Goal: Task Accomplishment & Management: Use online tool/utility

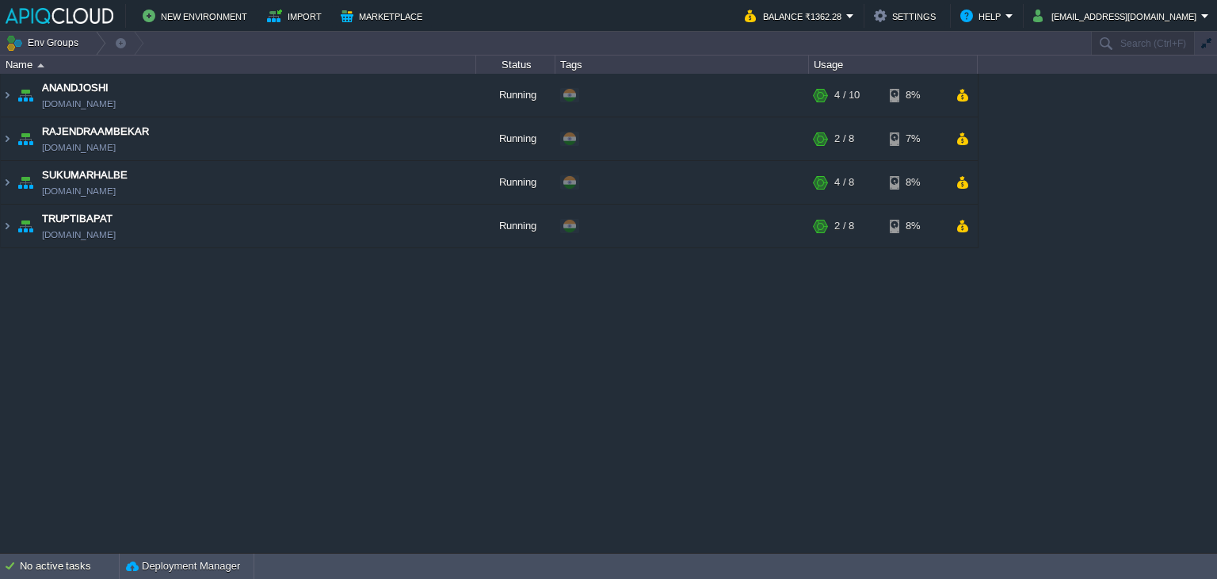
click at [593, 366] on div "ANANDJOSHI [DOMAIN_NAME] Running + Add to Env Group RAM 31% CPU 2% 4 / 10 8% RA…" at bounding box center [608, 313] width 1217 height 479
click at [292, 134] on td "RAJENDRAAMBEKAR [DOMAIN_NAME]" at bounding box center [238, 139] width 475 height 44
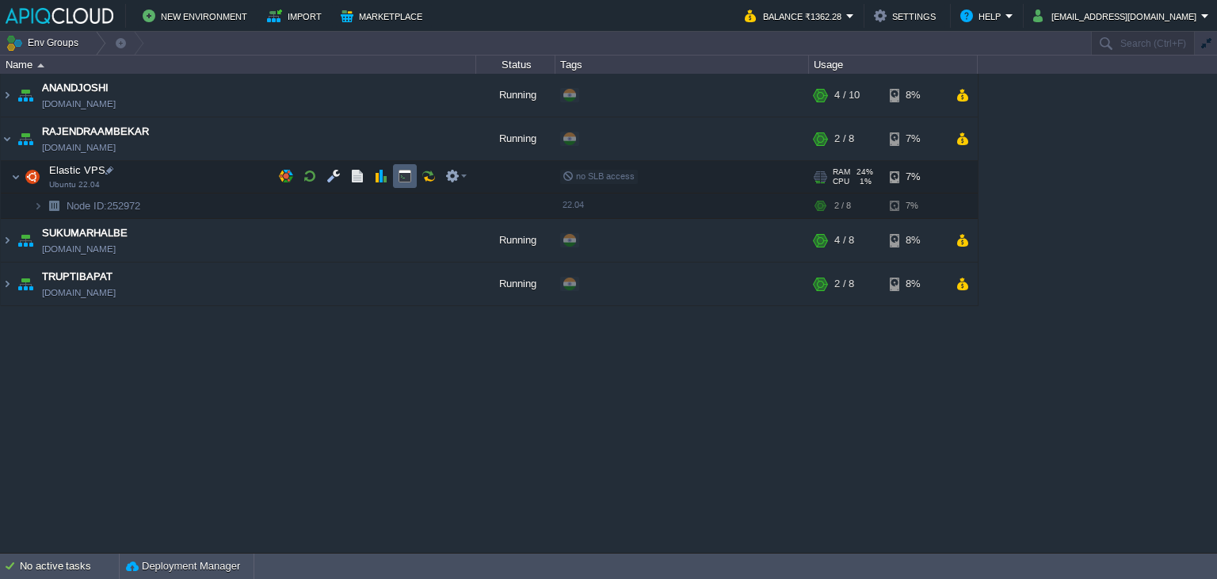
click at [409, 177] on button "button" at bounding box center [405, 176] width 14 height 14
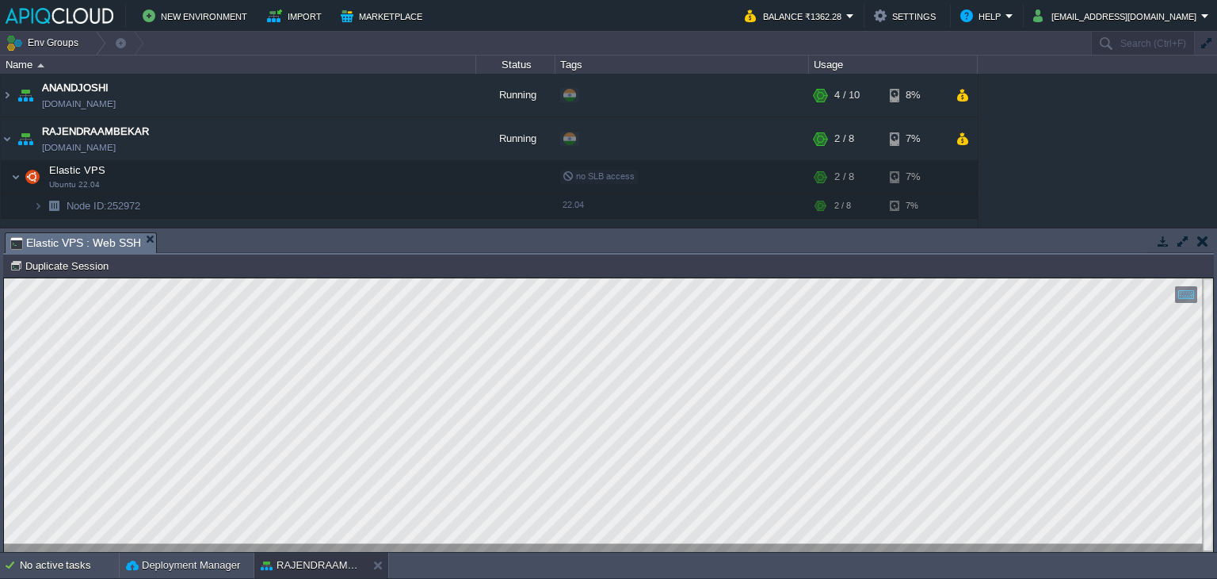
click at [1201, 235] on button "button" at bounding box center [1202, 241] width 11 height 14
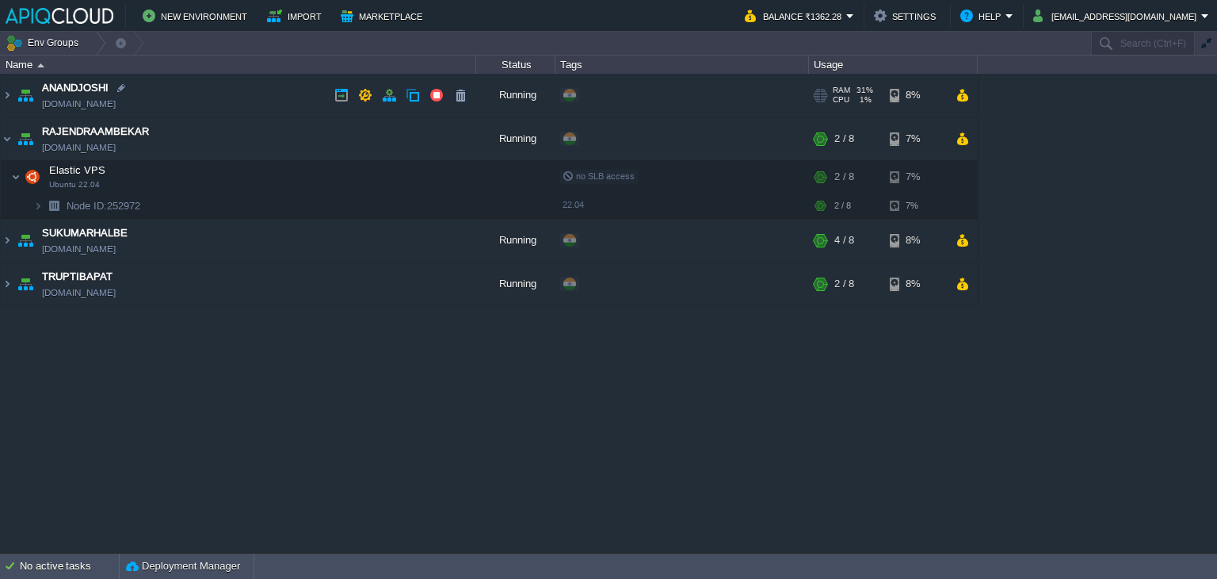
click at [293, 96] on td "ANANDJOSHI [DOMAIN_NAME]" at bounding box center [238, 96] width 475 height 44
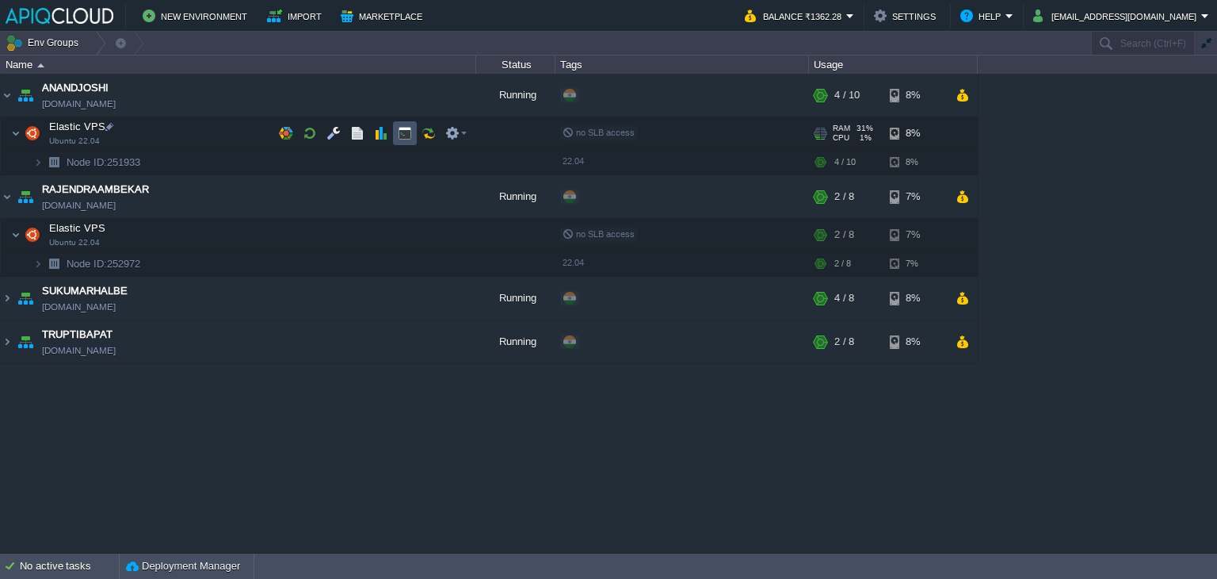
click at [398, 130] on button "button" at bounding box center [405, 133] width 14 height 14
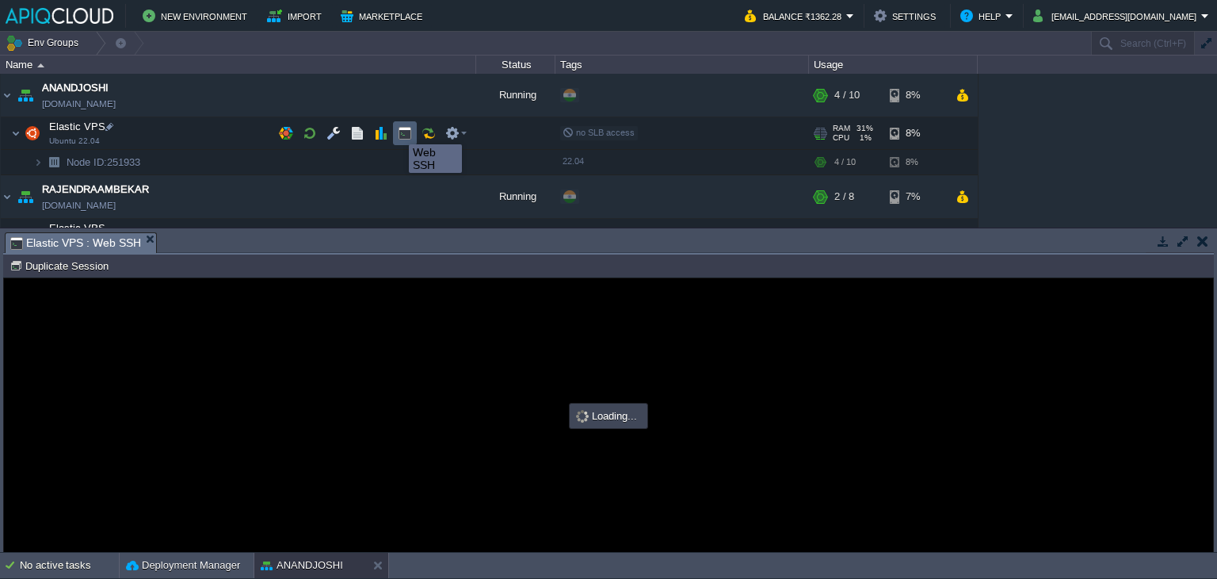
type input "#000000"
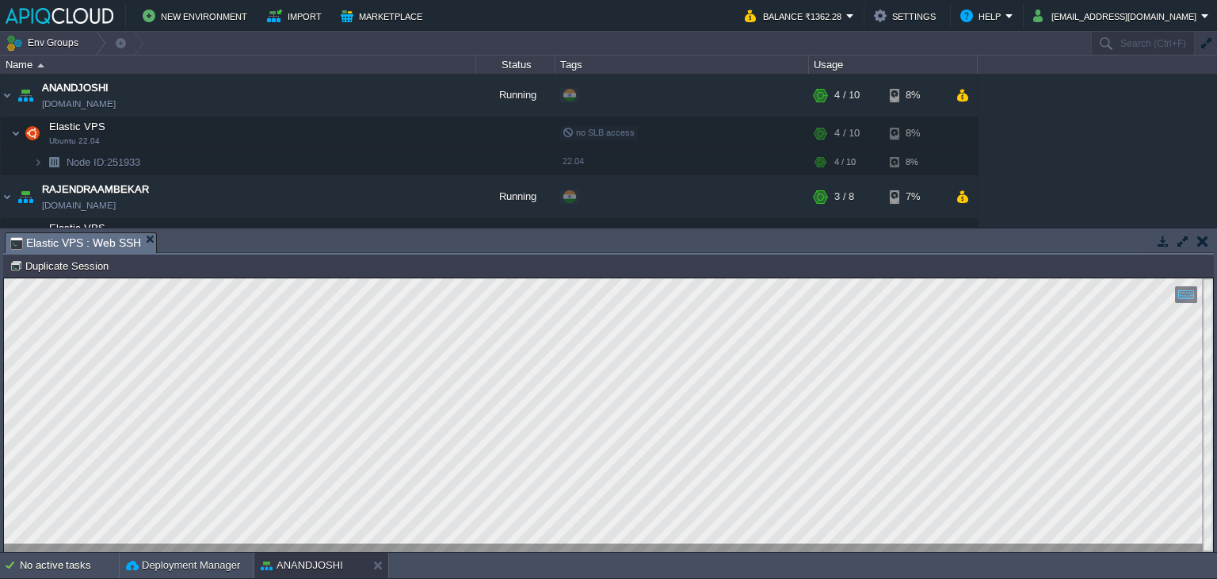
click at [1201, 241] on button "button" at bounding box center [1202, 241] width 11 height 14
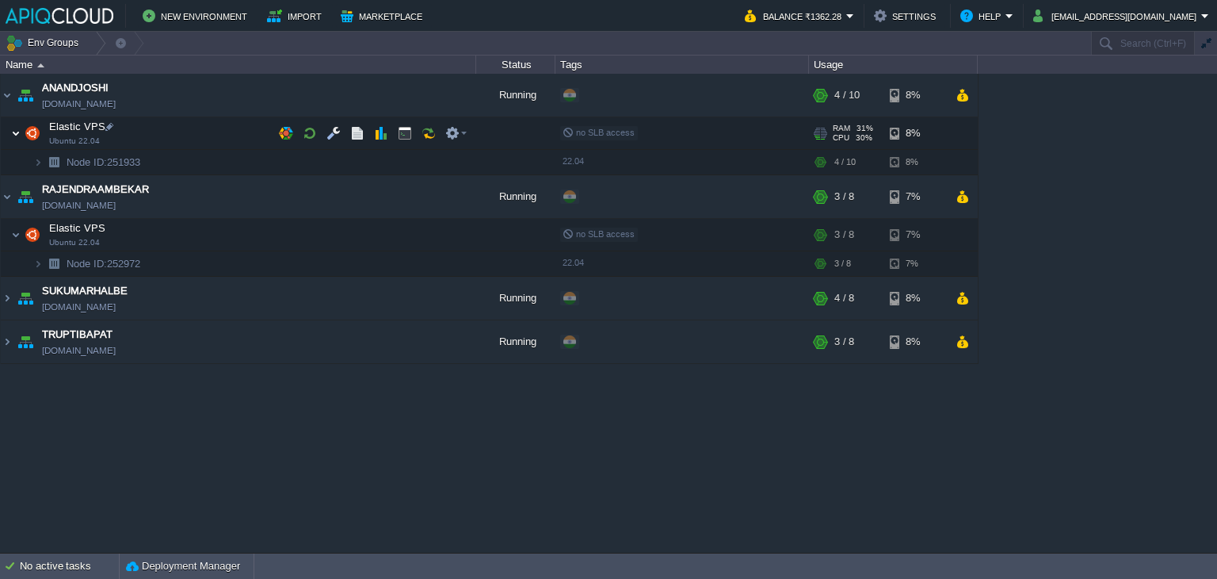
click at [13, 136] on img at bounding box center [16, 133] width 10 height 32
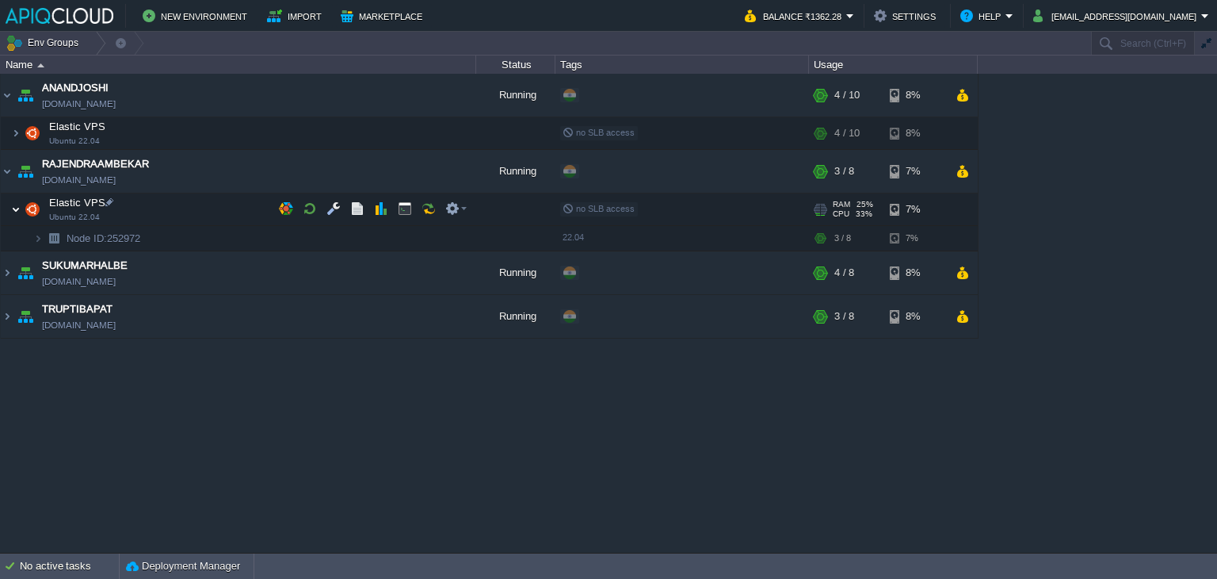
click at [19, 208] on img at bounding box center [16, 209] width 10 height 32
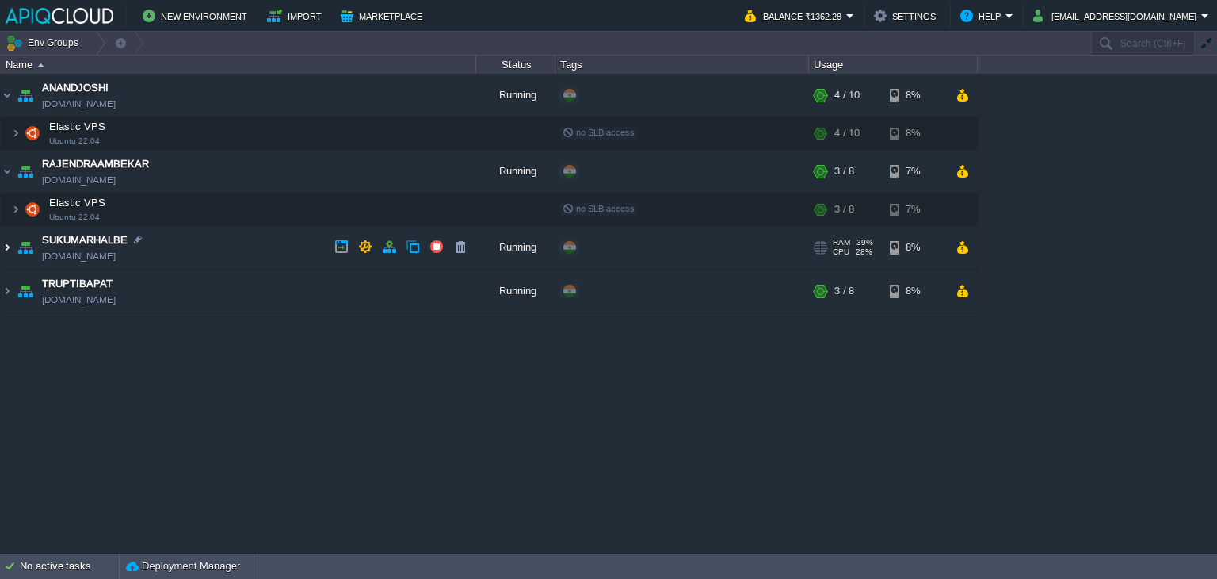
click at [9, 247] on img at bounding box center [7, 247] width 13 height 43
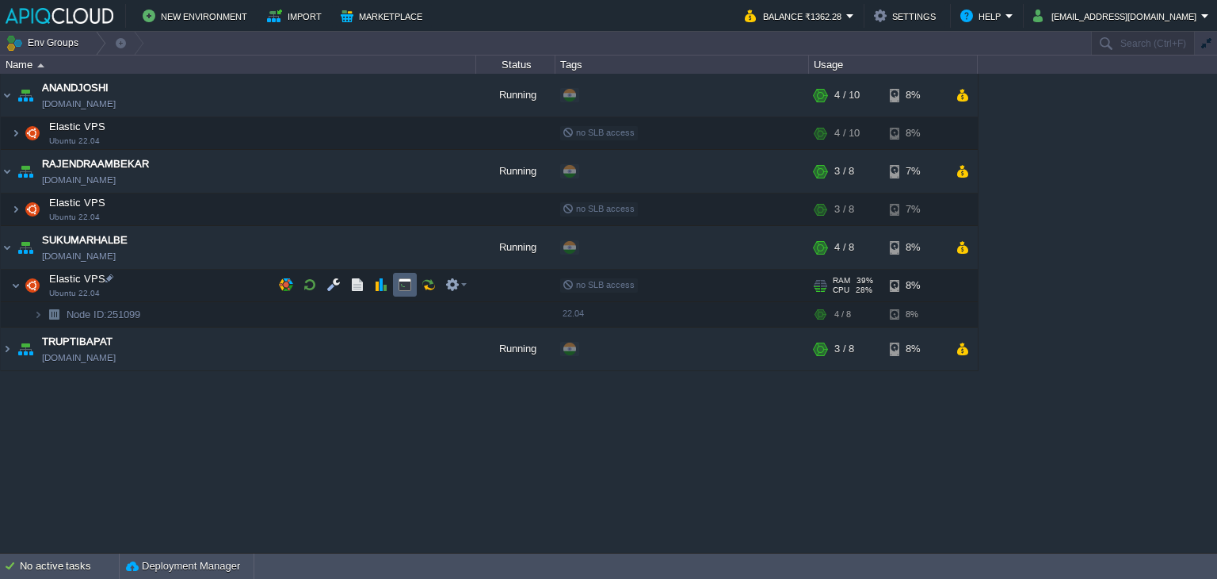
click at [405, 287] on button "button" at bounding box center [405, 284] width 14 height 14
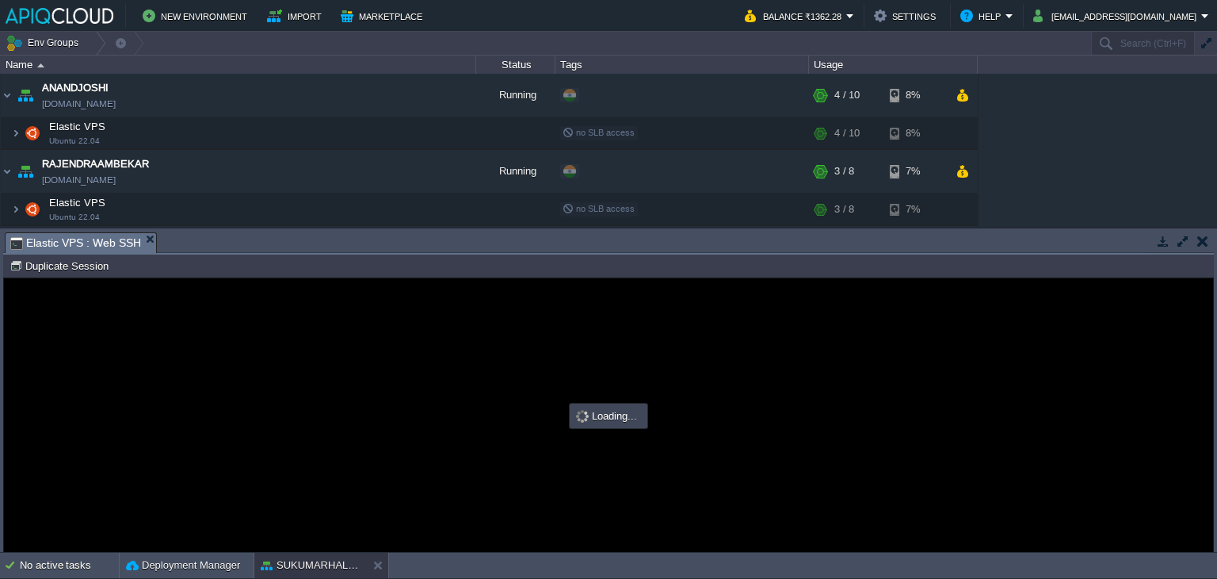
type input "#000000"
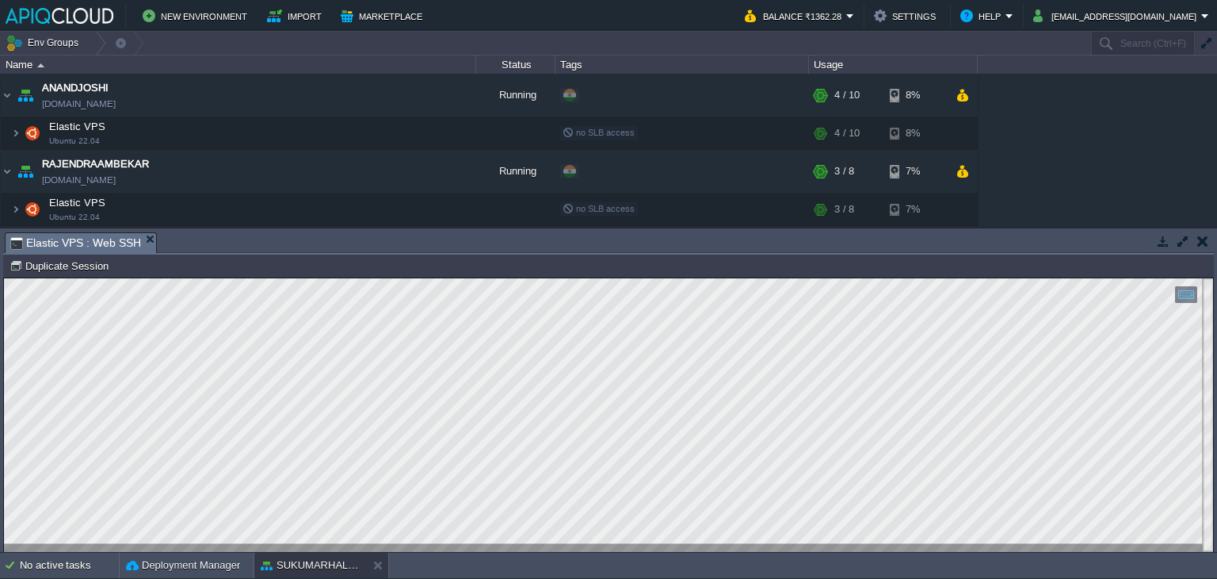
click at [1201, 240] on button "button" at bounding box center [1202, 241] width 11 height 14
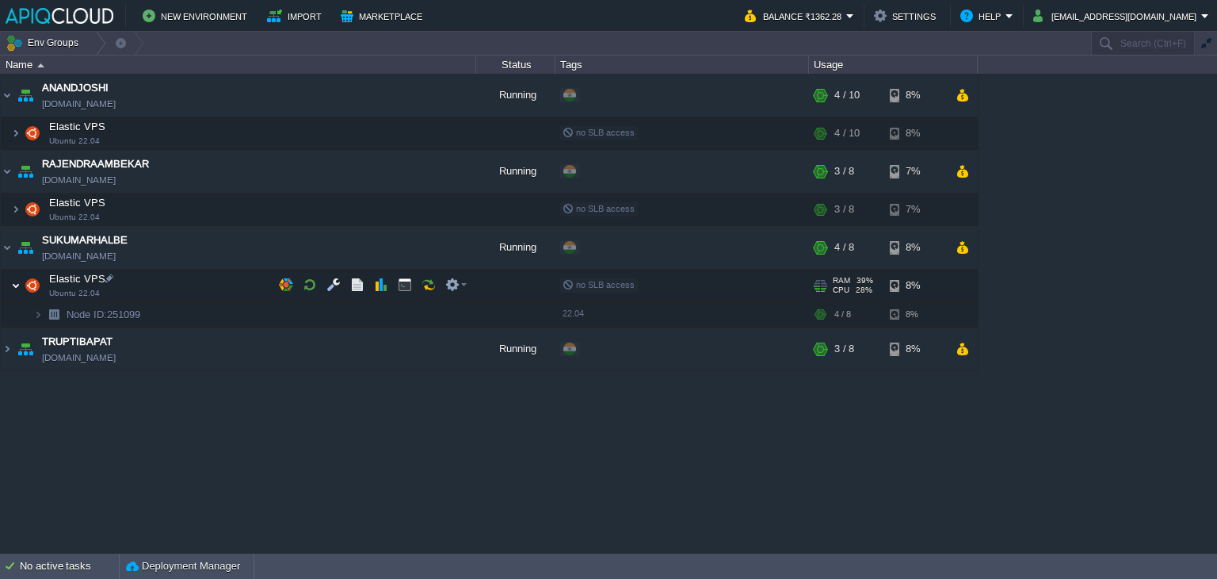
click at [18, 283] on img at bounding box center [16, 285] width 10 height 32
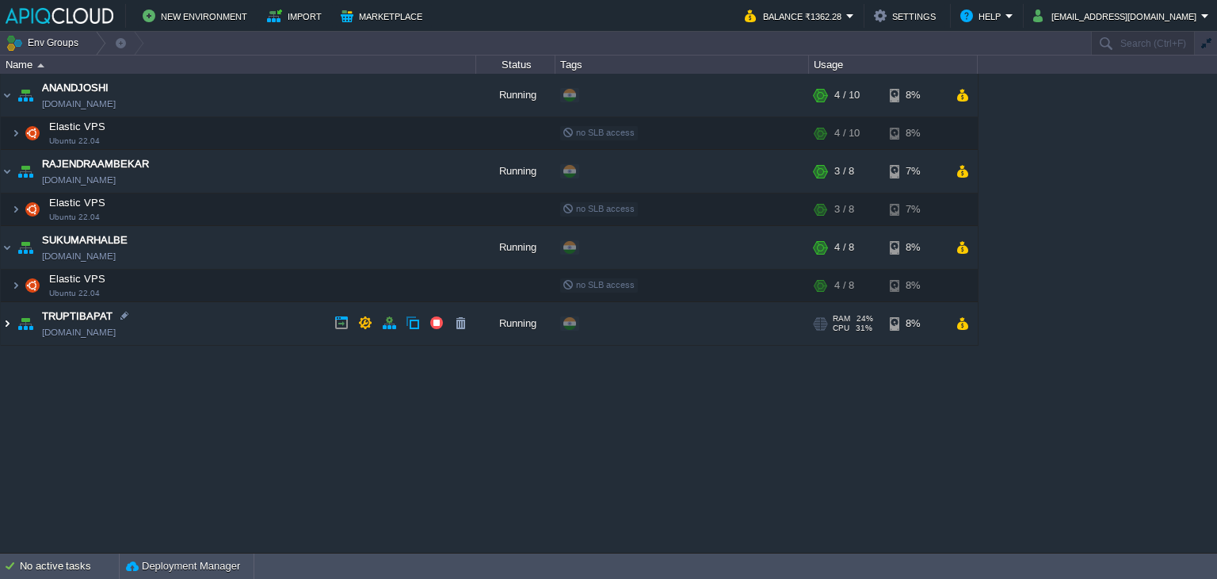
click at [4, 330] on img at bounding box center [7, 323] width 13 height 43
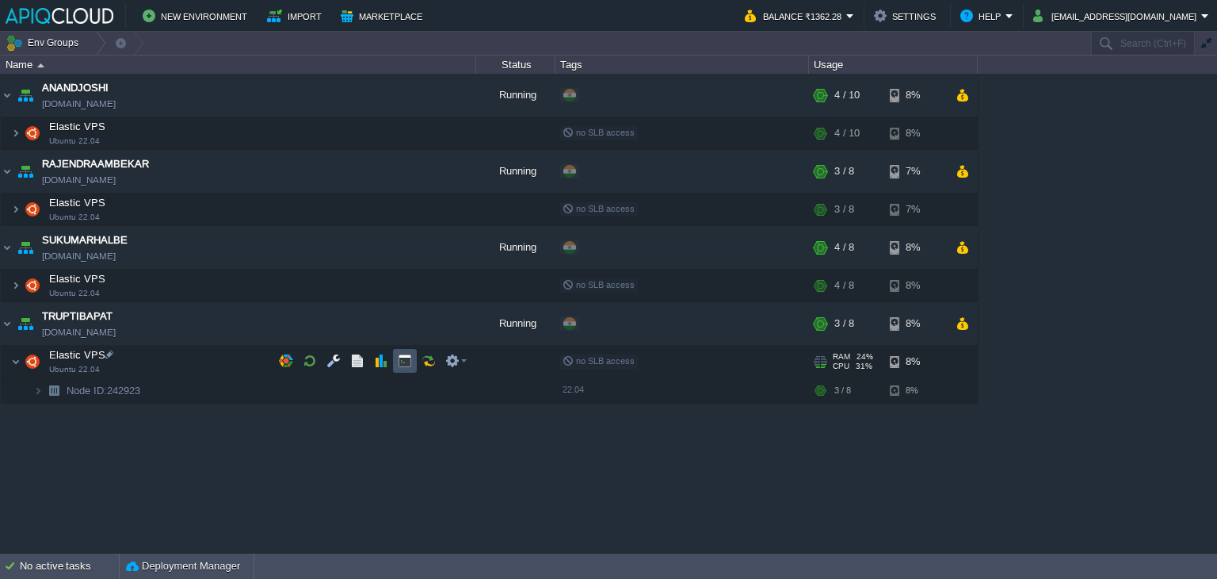
click at [402, 359] on button "button" at bounding box center [405, 360] width 14 height 14
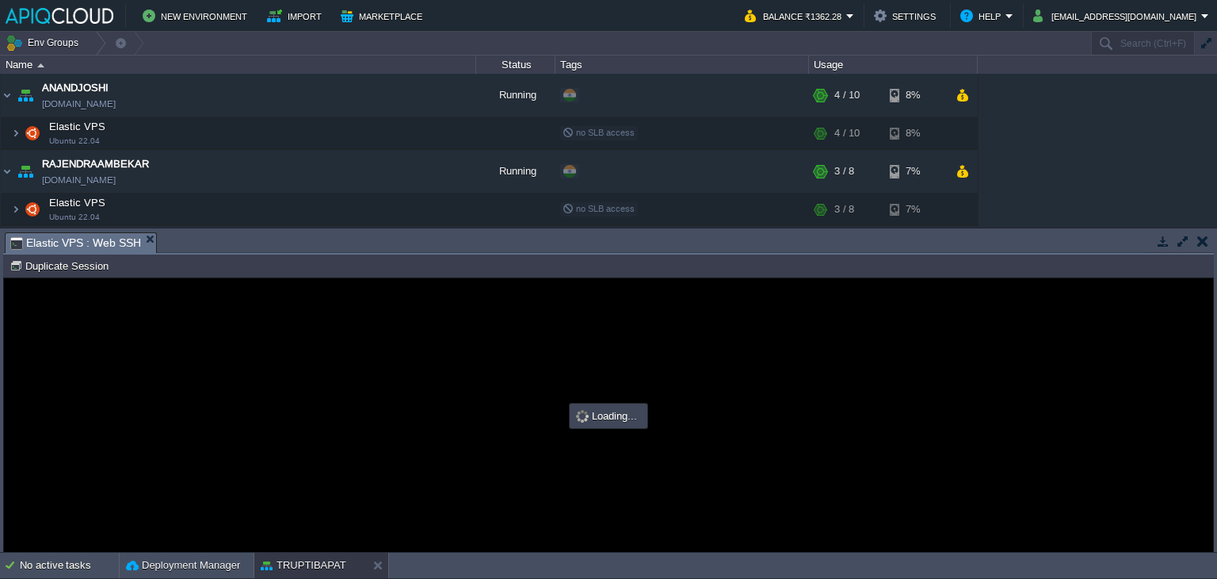
type input "#000000"
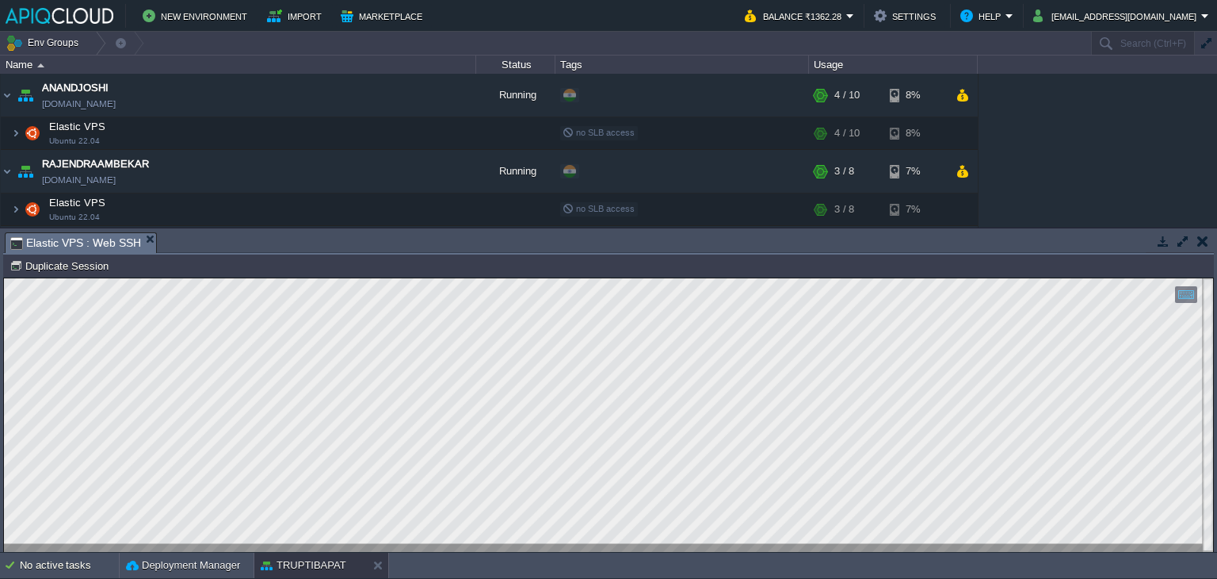
click at [1209, 245] on td at bounding box center [1203, 240] width 20 height 19
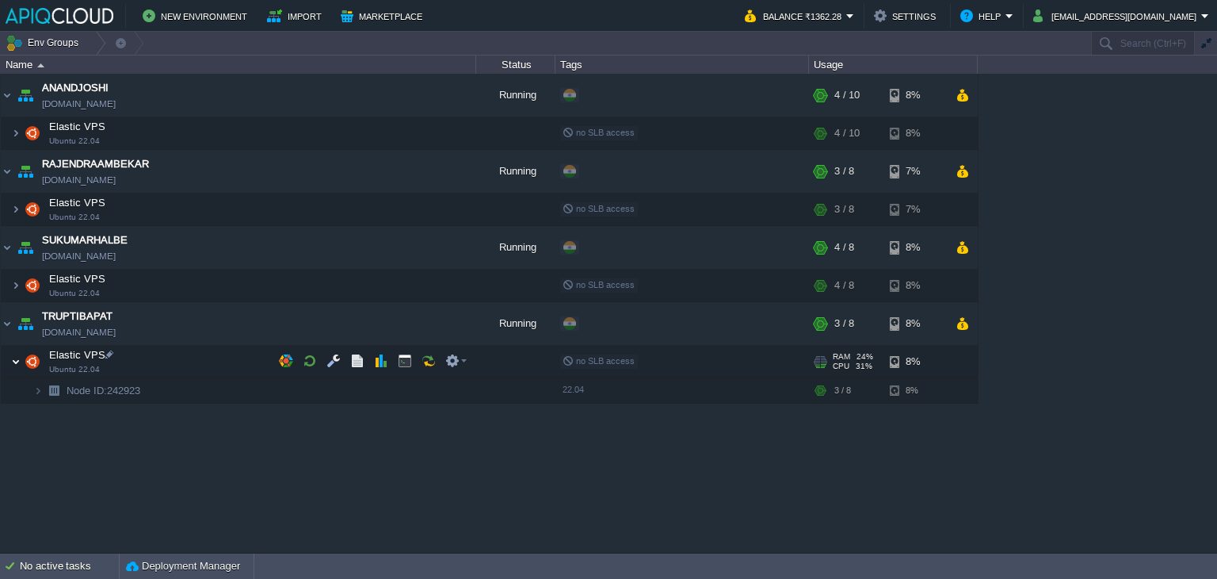
click at [13, 364] on img at bounding box center [16, 362] width 10 height 32
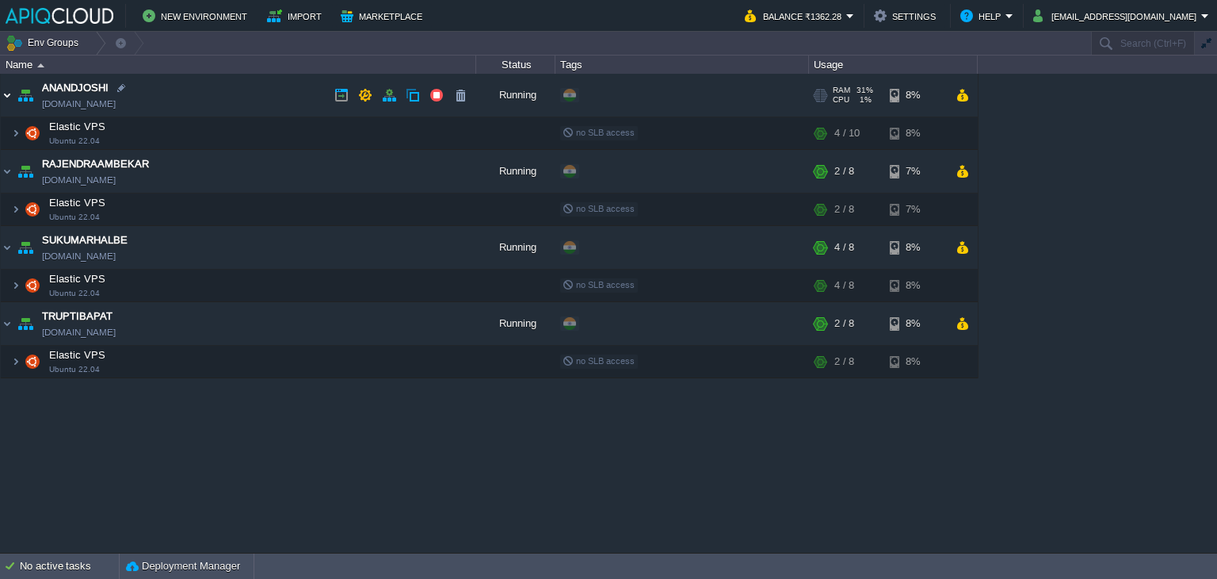
click at [5, 97] on img at bounding box center [7, 95] width 13 height 43
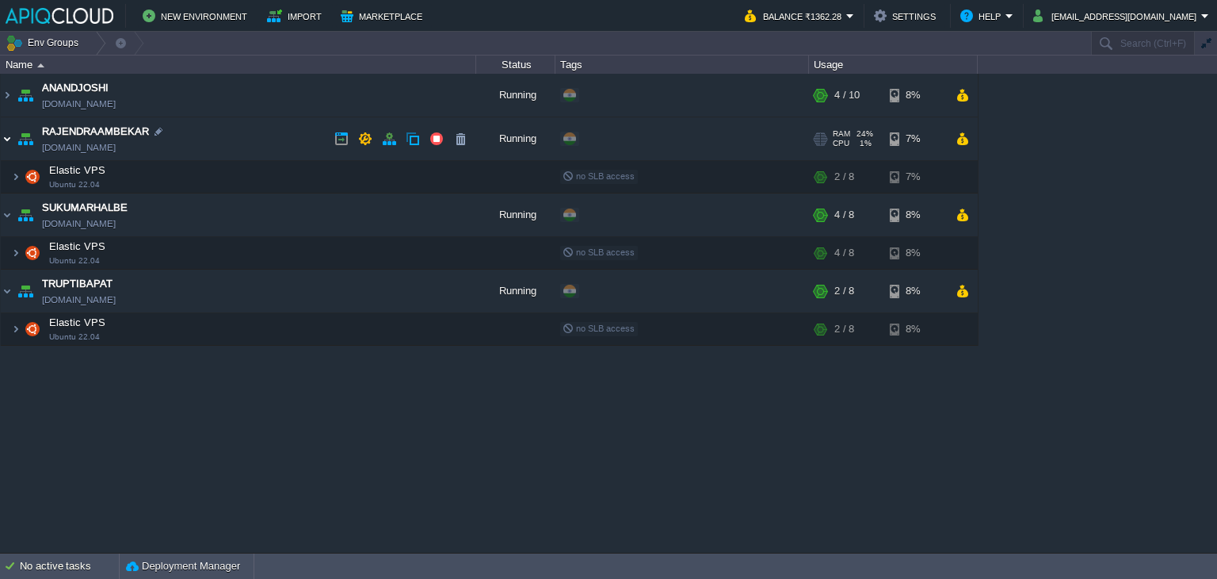
click at [6, 135] on img at bounding box center [7, 138] width 13 height 43
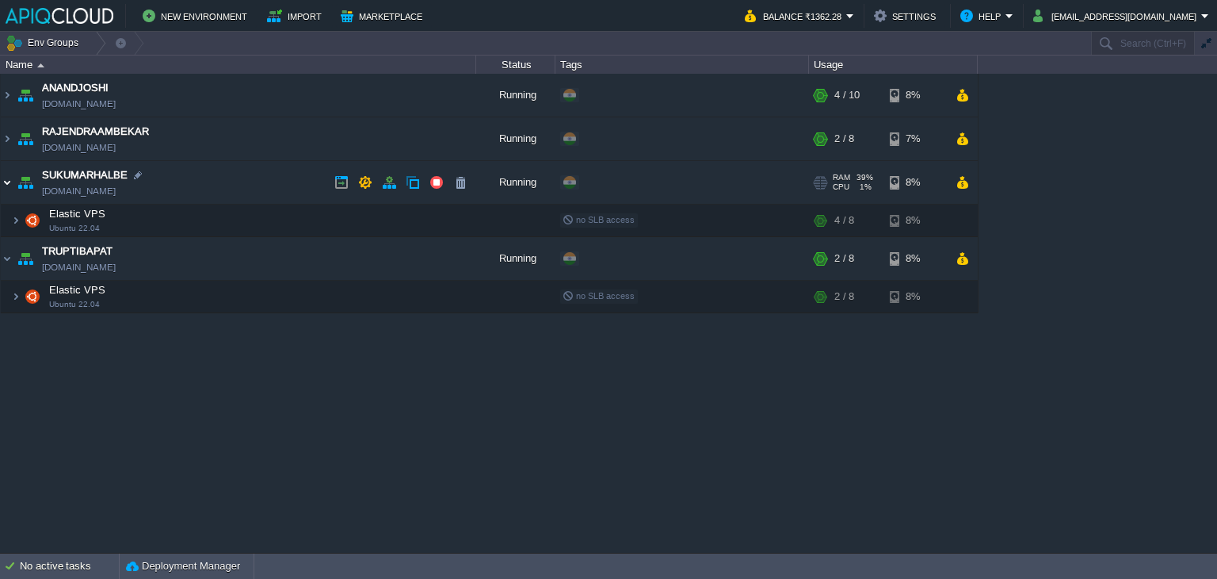
click at [4, 177] on img at bounding box center [7, 182] width 13 height 43
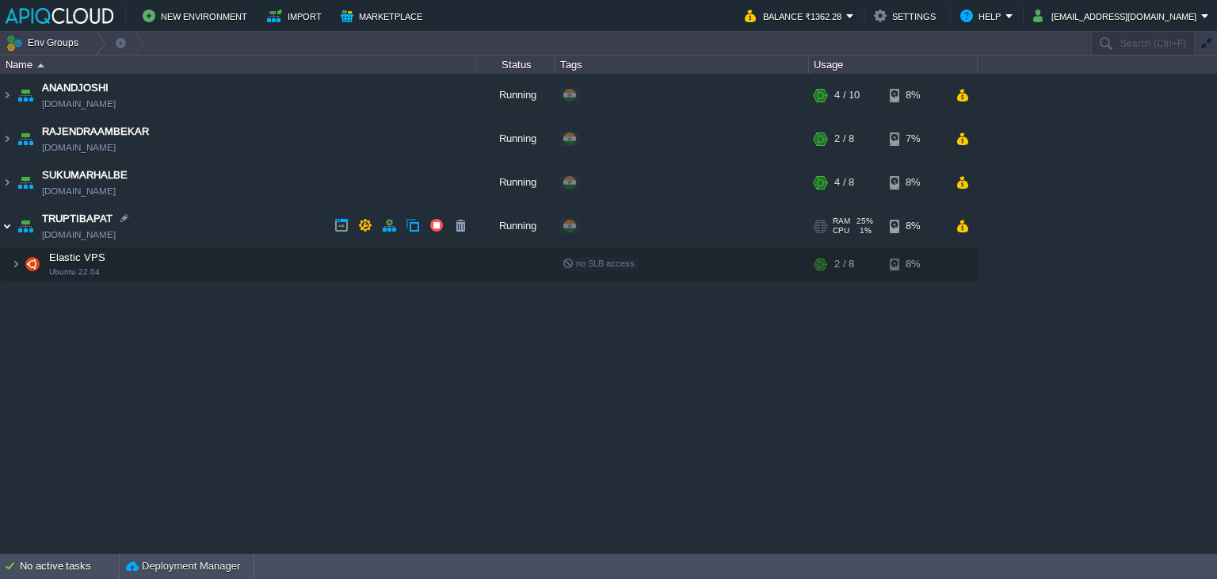
click at [10, 220] on img at bounding box center [7, 225] width 13 height 43
